Goal: Task Accomplishment & Management: Manage account settings

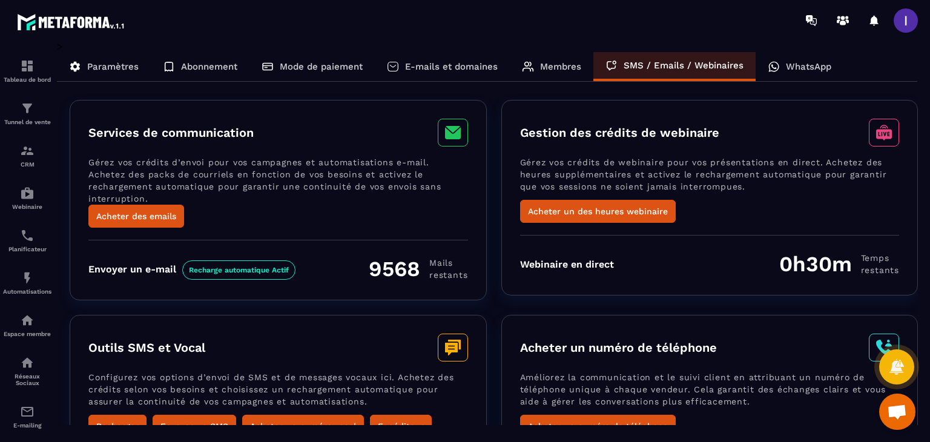
click at [804, 71] on p "WhatsApp" at bounding box center [807, 66] width 45 height 11
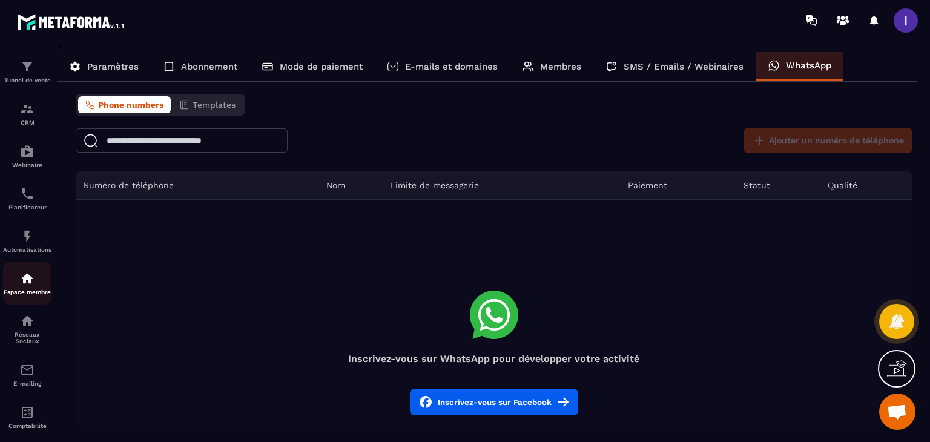
scroll to position [108, 0]
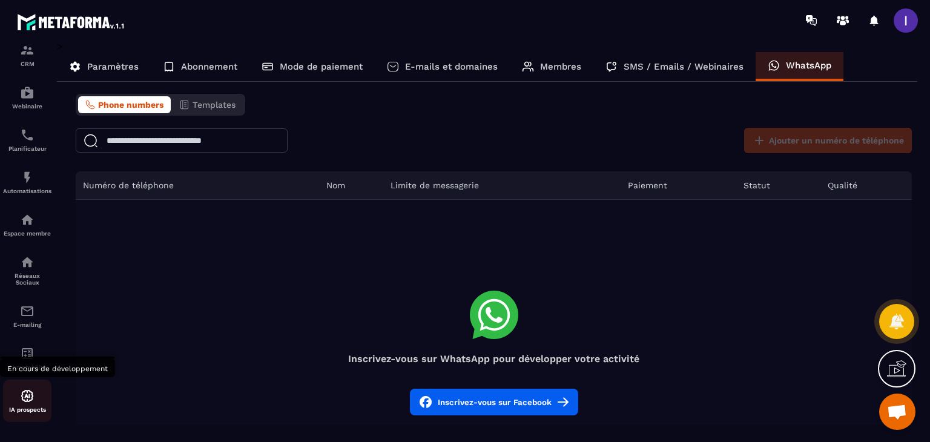
click at [36, 406] on p "IA prospects" at bounding box center [27, 409] width 48 height 7
click at [28, 353] on img at bounding box center [27, 353] width 15 height 15
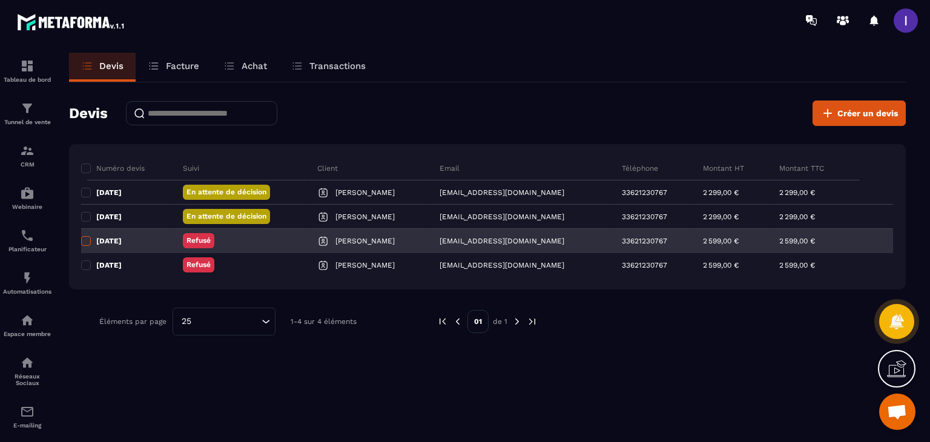
click at [81, 240] on span at bounding box center [86, 241] width 10 height 10
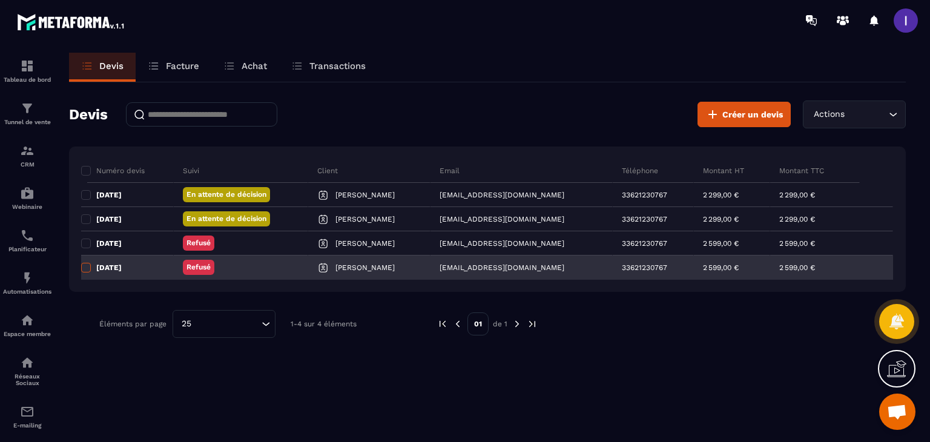
click at [86, 266] on span at bounding box center [86, 268] width 10 height 10
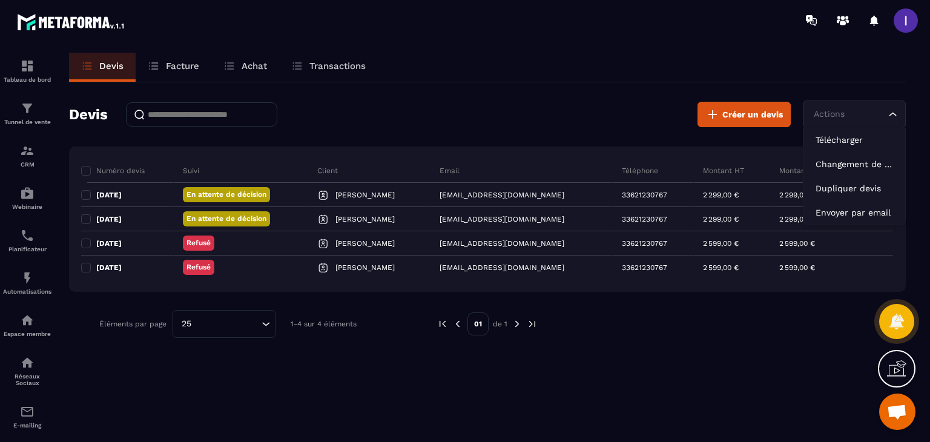
click at [900, 114] on div "Actions Loading..." at bounding box center [853, 114] width 103 height 28
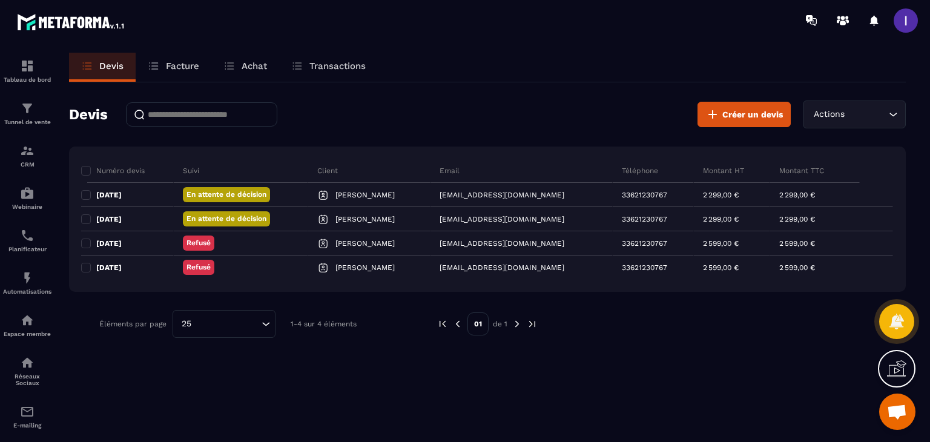
click at [297, 385] on div "Devis Facture Achat Transactions Devis Créer un devis Actions Loading... Numéro…" at bounding box center [487, 259] width 861 height 412
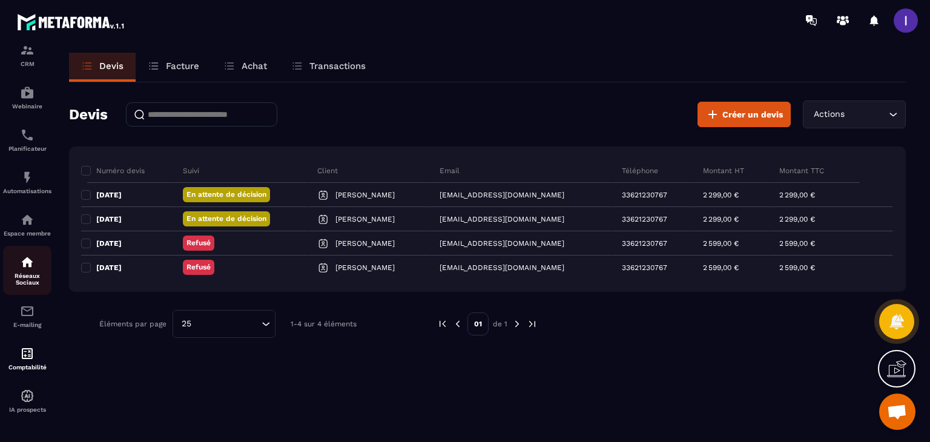
click at [30, 267] on div "Réseaux Sociaux" at bounding box center [27, 270] width 48 height 31
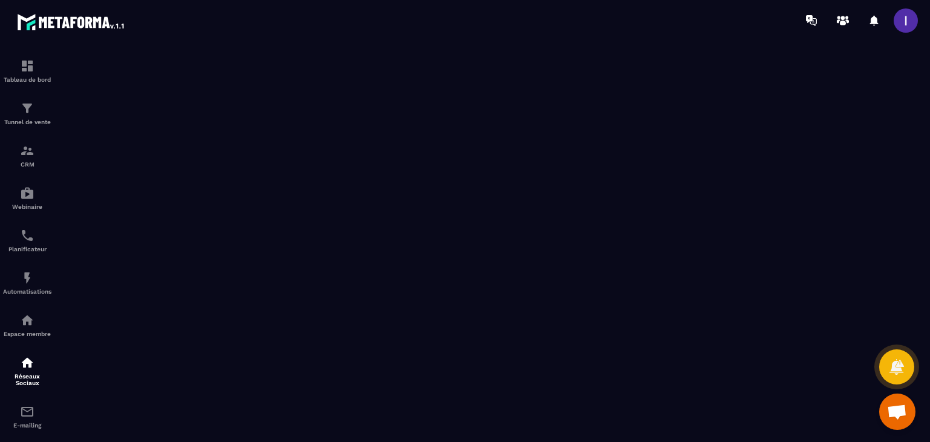
click at [902, 20] on span at bounding box center [905, 20] width 24 height 24
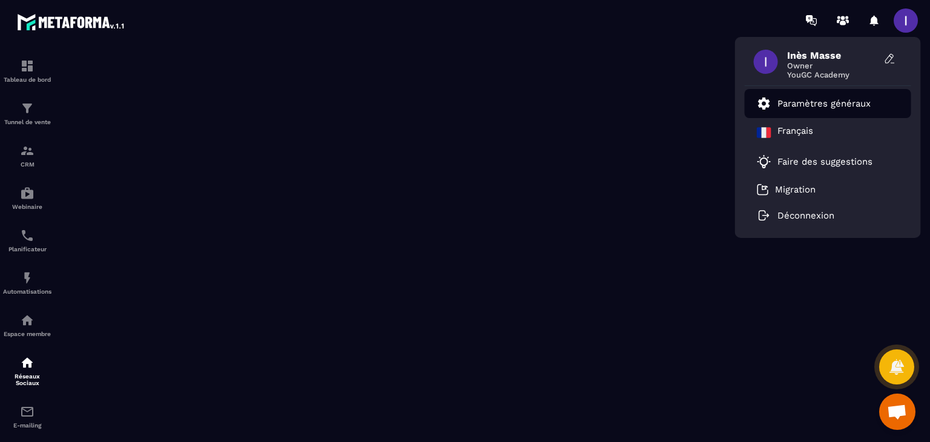
click at [789, 110] on link "Paramètres généraux" at bounding box center [813, 103] width 114 height 15
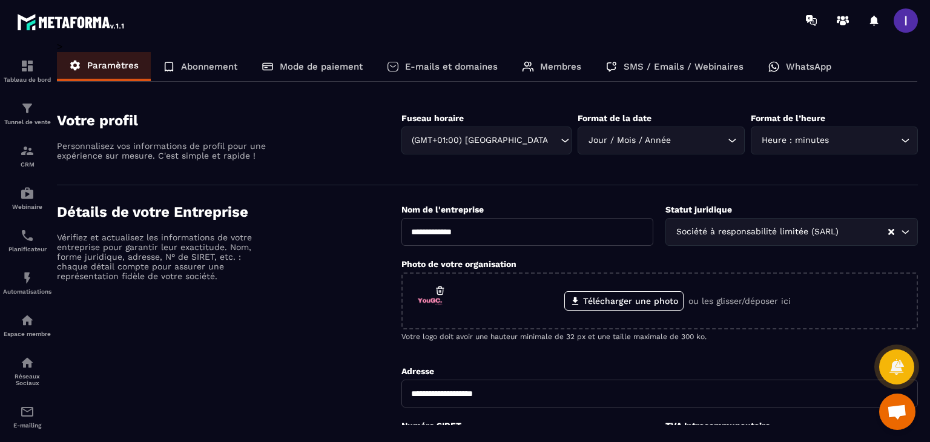
click at [556, 63] on p "Membres" at bounding box center [560, 66] width 41 height 11
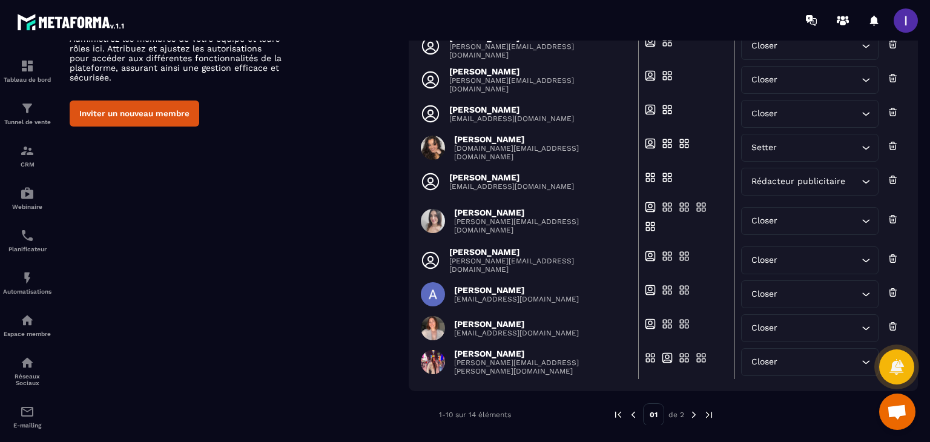
scroll to position [121, 0]
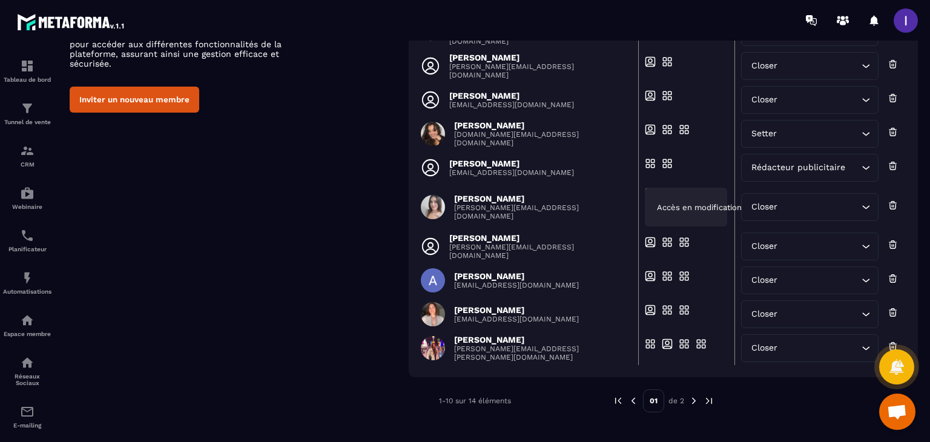
click at [660, 203] on span "Accès en modification" at bounding box center [699, 207] width 85 height 9
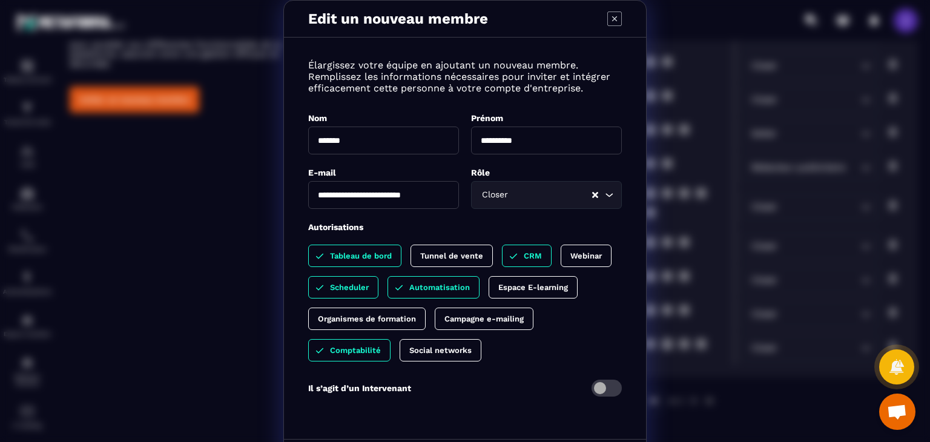
click at [432, 349] on p "Social networks" at bounding box center [440, 350] width 62 height 9
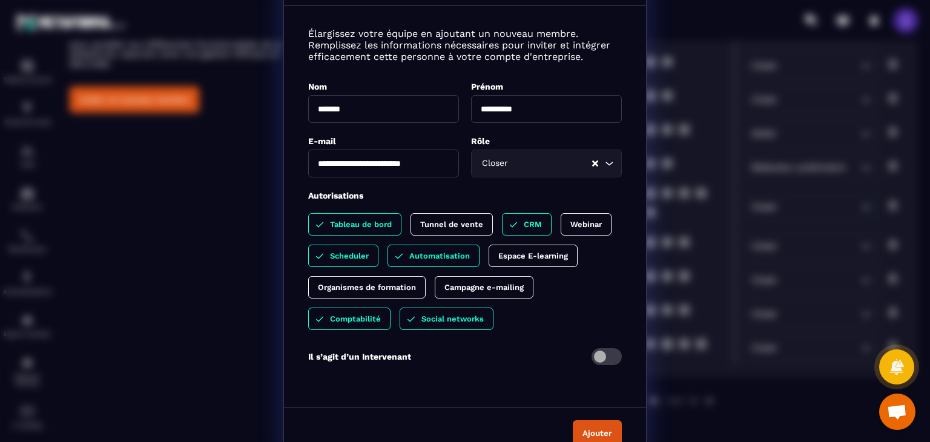
scroll to position [48, 0]
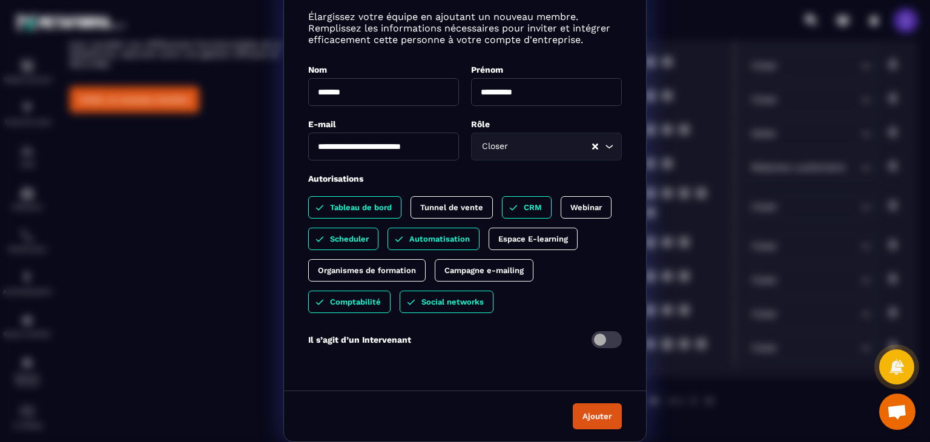
click at [598, 413] on button "Ajouter" at bounding box center [596, 416] width 49 height 26
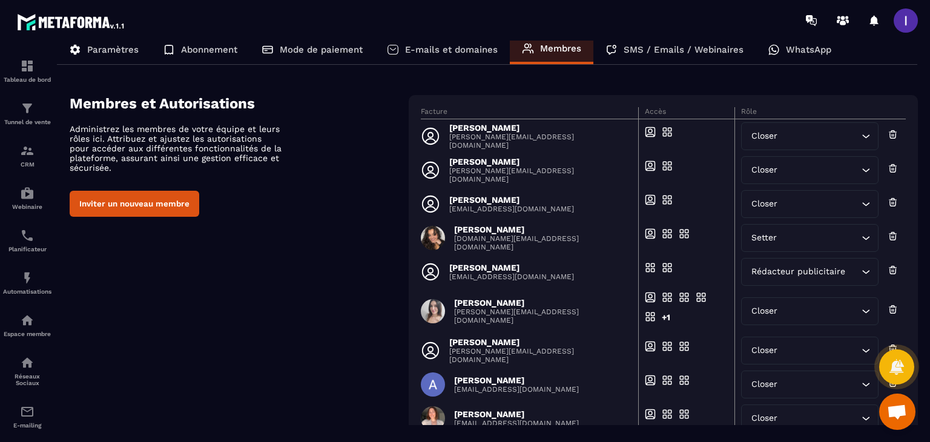
scroll to position [0, 0]
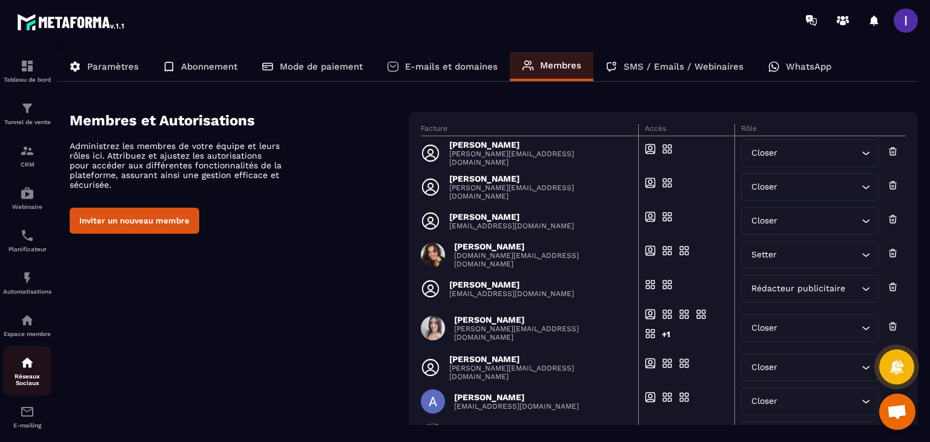
click at [34, 381] on p "Réseaux Sociaux" at bounding box center [27, 379] width 48 height 13
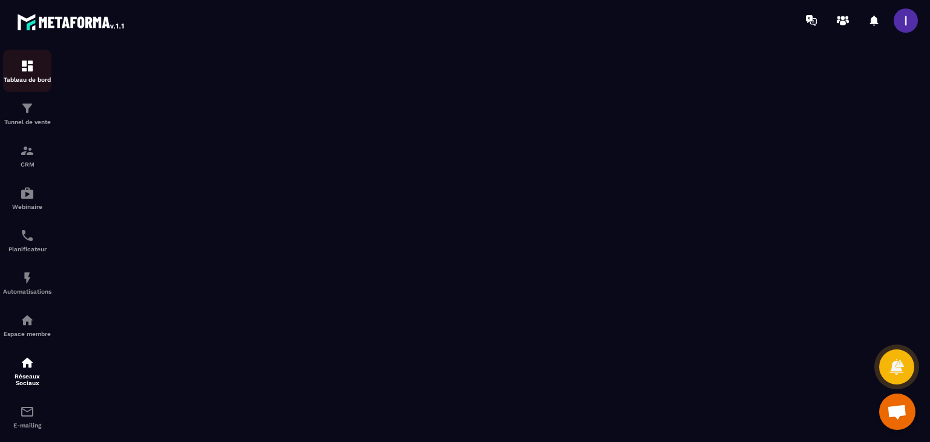
click at [36, 73] on div "Tableau de bord" at bounding box center [27, 71] width 48 height 24
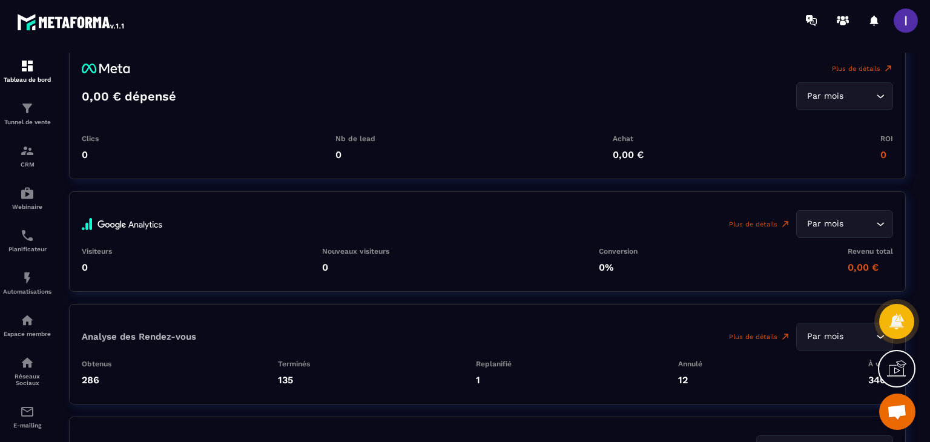
scroll to position [2360, 0]
